Goal: Transaction & Acquisition: Book appointment/travel/reservation

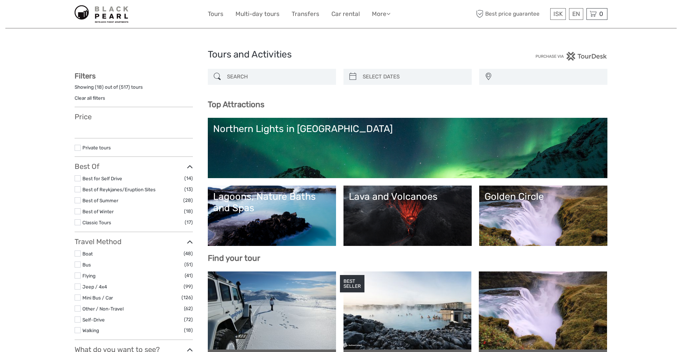
select select
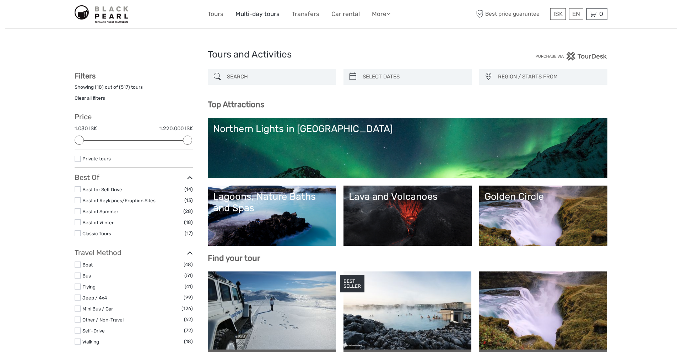
click at [271, 15] on link "Multi-day tours" at bounding box center [257, 14] width 44 height 10
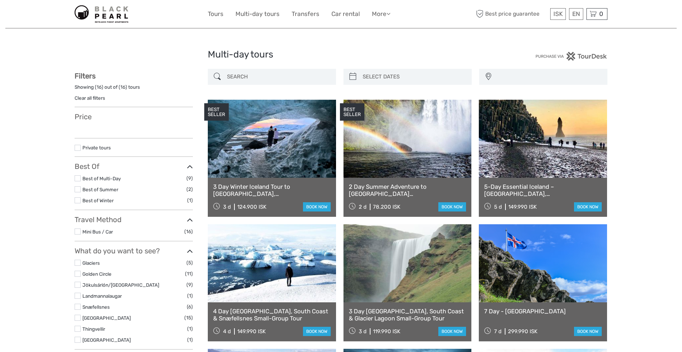
select select
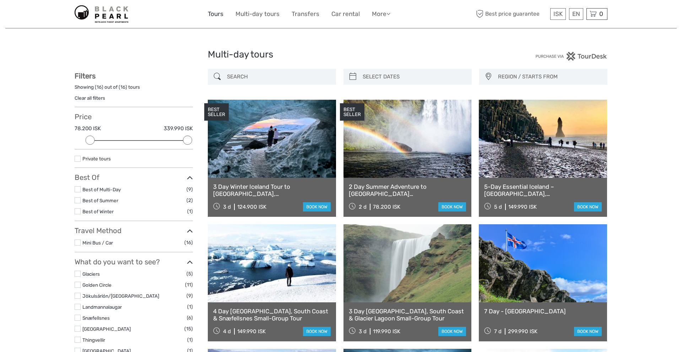
click at [218, 15] on link "Tours" at bounding box center [216, 14] width 16 height 10
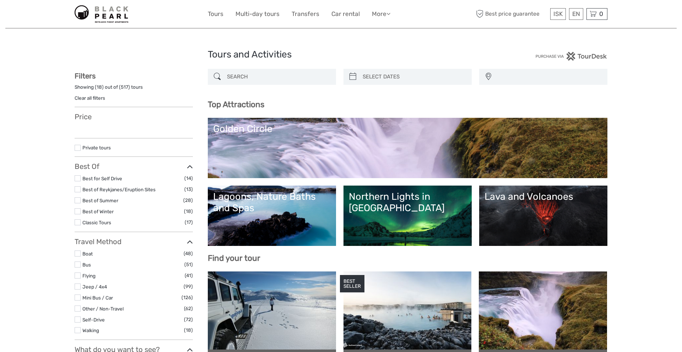
select select
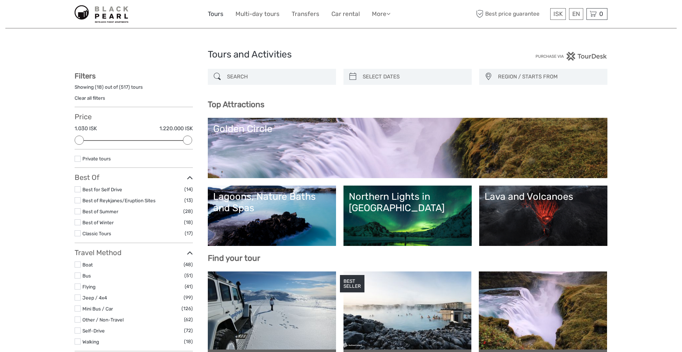
click at [216, 16] on link "Tours" at bounding box center [216, 14] width 16 height 10
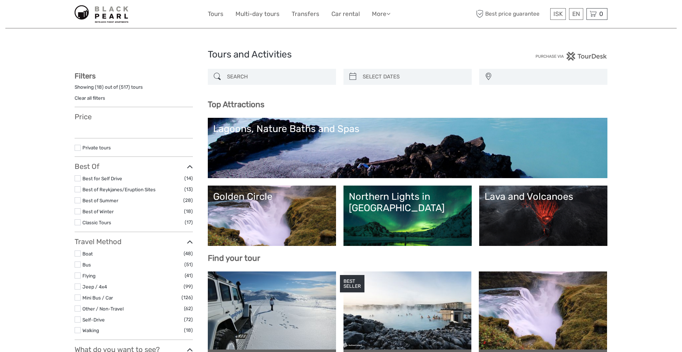
select select
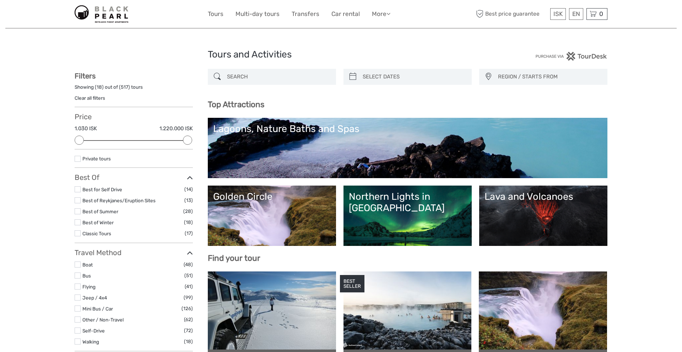
type input "05/09/2025"
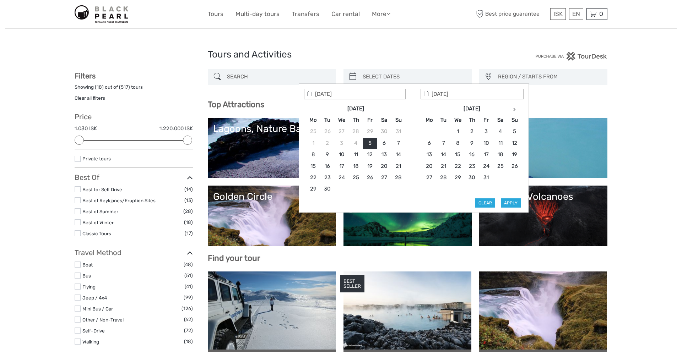
click at [398, 75] on input "search" at bounding box center [414, 77] width 108 height 12
click at [418, 78] on input "search" at bounding box center [414, 77] width 108 height 12
click at [192, 78] on h3 "Filters" at bounding box center [134, 76] width 118 height 9
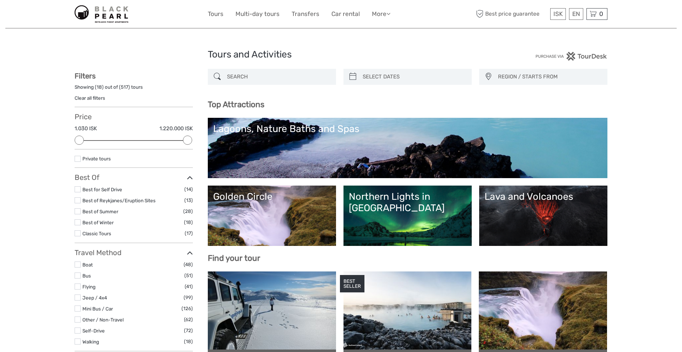
click at [268, 78] on input "search" at bounding box center [278, 77] width 108 height 12
click at [439, 72] on input "search" at bounding box center [414, 77] width 108 height 12
click at [178, 79] on h3 "Filters" at bounding box center [134, 76] width 118 height 9
click at [382, 11] on link "More" at bounding box center [381, 14] width 18 height 10
click at [383, 14] on link "More" at bounding box center [381, 14] width 18 height 10
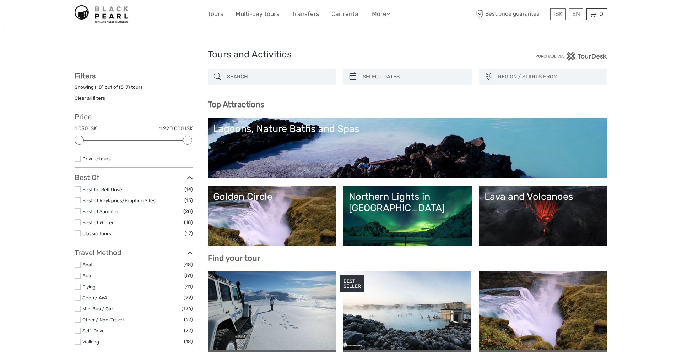
click at [93, 88] on div "Showing ( 18 ) out of ( 517 ) tours" at bounding box center [134, 89] width 118 height 11
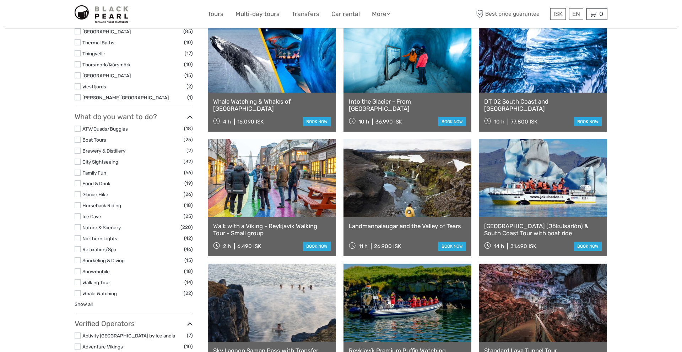
scroll to position [508, 0]
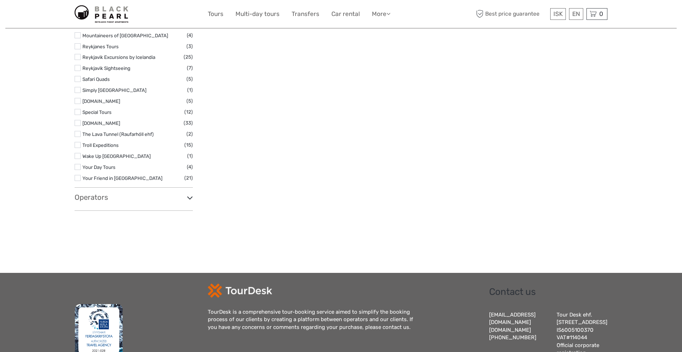
click at [132, 204] on div "Operators 1238 : The Battle of Iceland (1) 4x4 Adventures Iceland / Fjórhjólaæv…" at bounding box center [134, 202] width 118 height 18
click at [159, 202] on div "Operators 1238 : The Battle of Iceland (1) 4x4 Adventures Iceland / Fjórhjólaæv…" at bounding box center [134, 202] width 118 height 18
click at [187, 198] on icon at bounding box center [190, 198] width 6 height 10
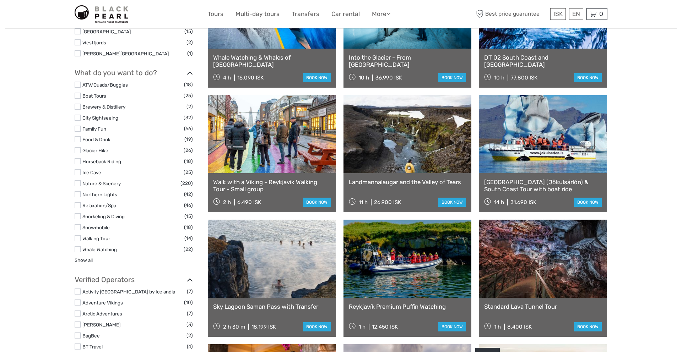
scroll to position [0, 0]
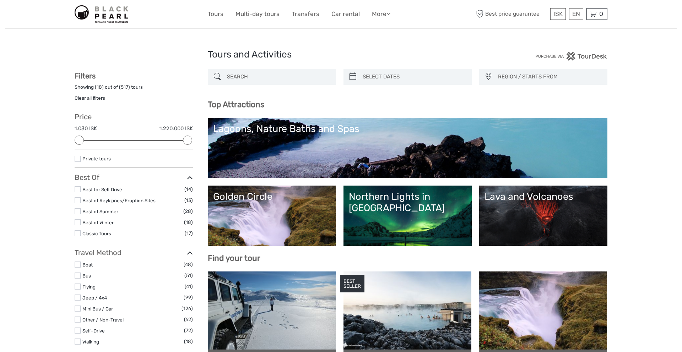
click at [258, 81] on input "search" at bounding box center [278, 77] width 108 height 12
click at [376, 17] on link "More" at bounding box center [381, 14] width 18 height 10
click at [209, 17] on link "Tours" at bounding box center [216, 14] width 16 height 10
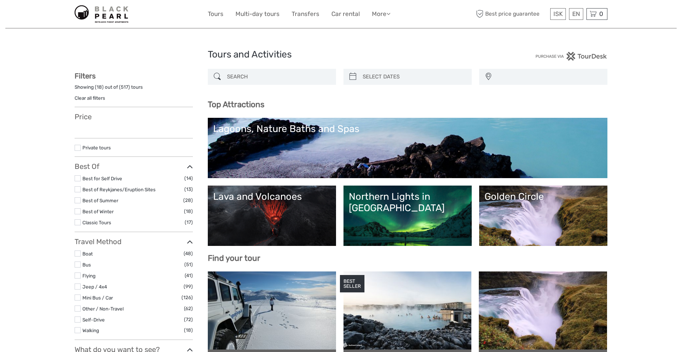
select select
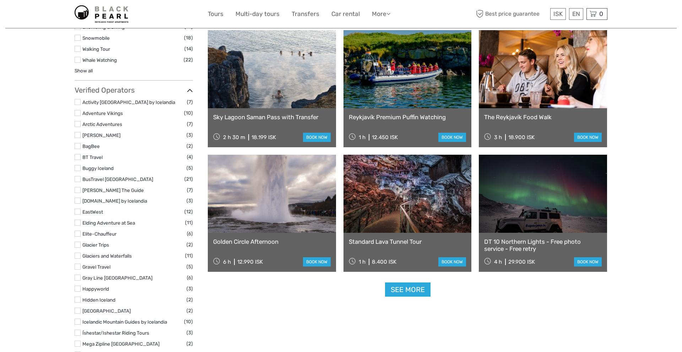
scroll to position [741, 0]
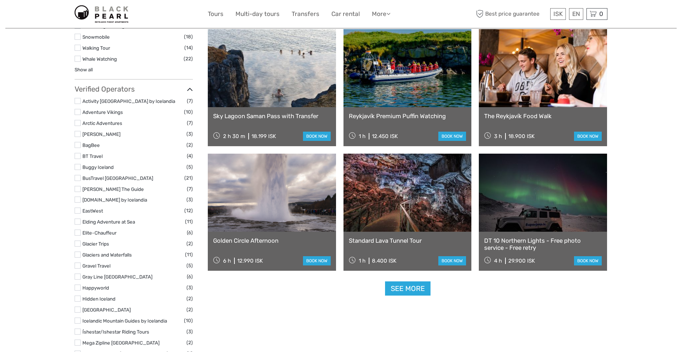
click at [411, 289] on link "See more" at bounding box center [407, 289] width 45 height 15
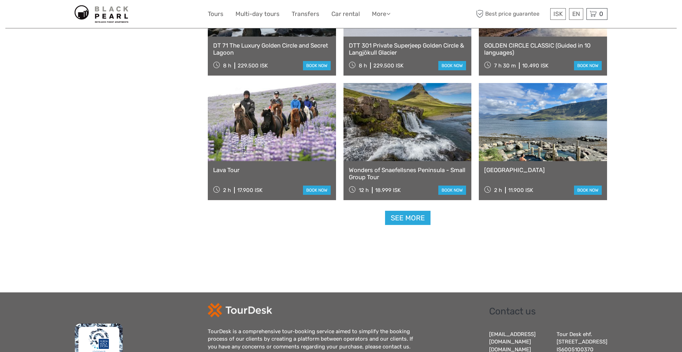
scroll to position [1390, 0]
